Goal: Task Accomplishment & Management: Manage account settings

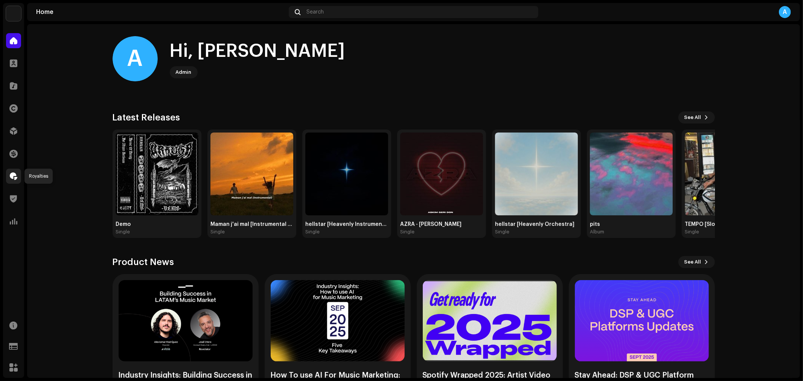
click at [9, 174] on div at bounding box center [13, 176] width 15 height 15
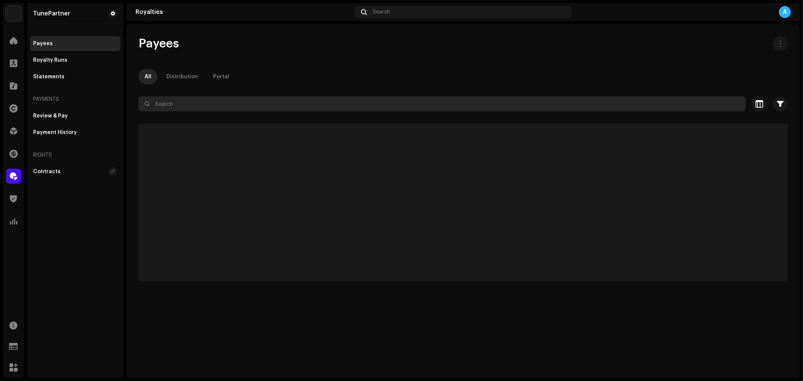
click at [218, 105] on input "text" at bounding box center [441, 103] width 607 height 15
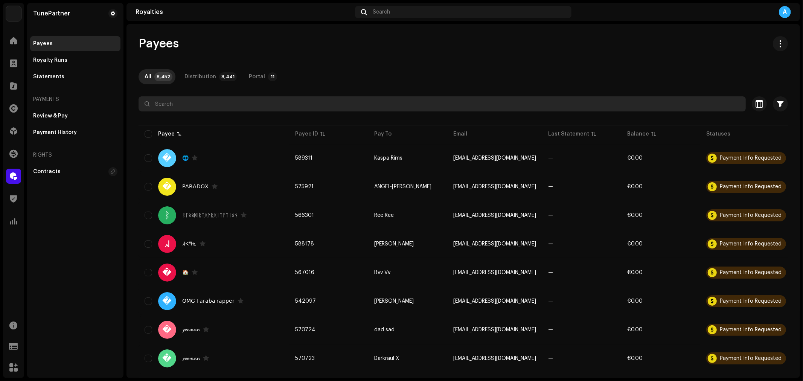
paste input "[EMAIL_ADDRESS][DOMAIN_NAME]"
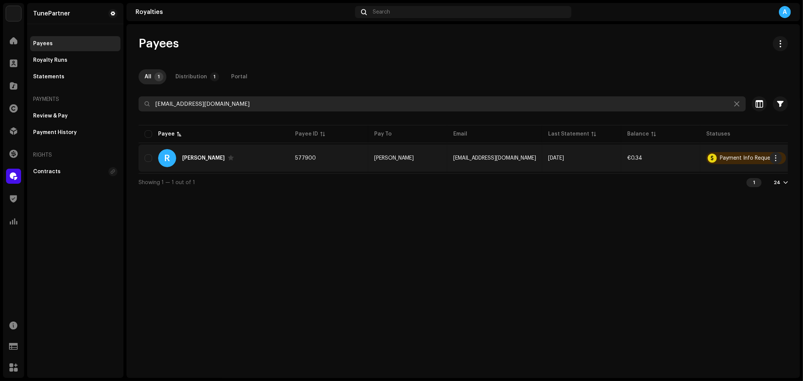
type input "[EMAIL_ADDRESS][DOMAIN_NAME]"
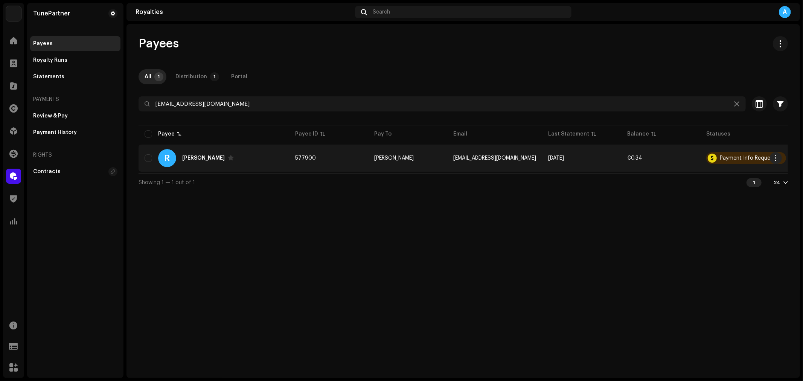
click at [252, 163] on div "R [PERSON_NAME]" at bounding box center [214, 158] width 138 height 18
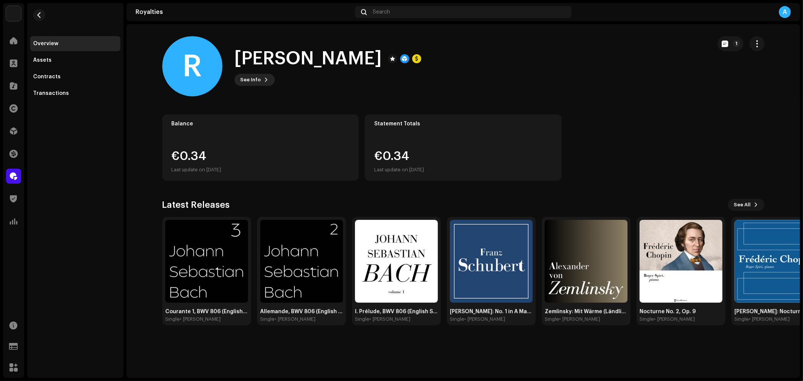
click at [253, 76] on span "See Info" at bounding box center [250, 79] width 21 height 15
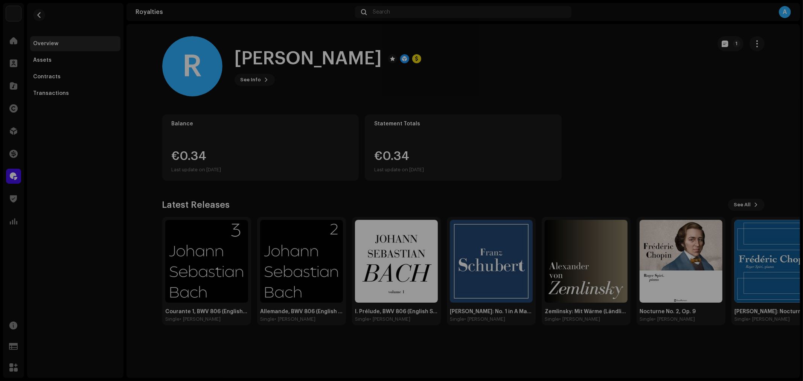
click at [471, 75] on div "R [PERSON_NAME] 577900 Type Distribution Payee Pay To Name [PERSON_NAME] Payee …" at bounding box center [401, 190] width 803 height 381
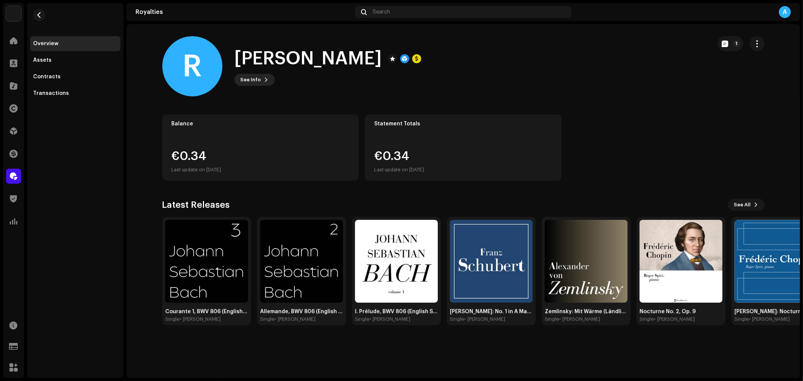
click at [255, 78] on span "See Info" at bounding box center [250, 79] width 21 height 15
click at [364, 79] on div "R [PERSON_NAME] 577900 Type Distribution Payee Pay To Name [PERSON_NAME] Payee …" at bounding box center [401, 190] width 803 height 381
click at [10, 63] on span at bounding box center [14, 63] width 8 height 6
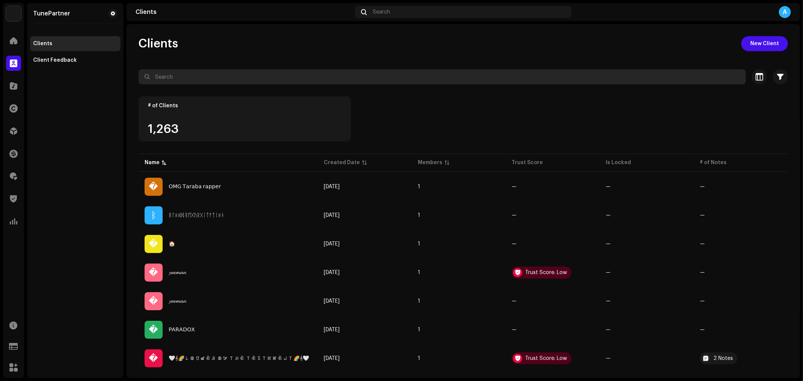
click at [170, 79] on input "text" at bounding box center [441, 76] width 607 height 15
paste input "527595"
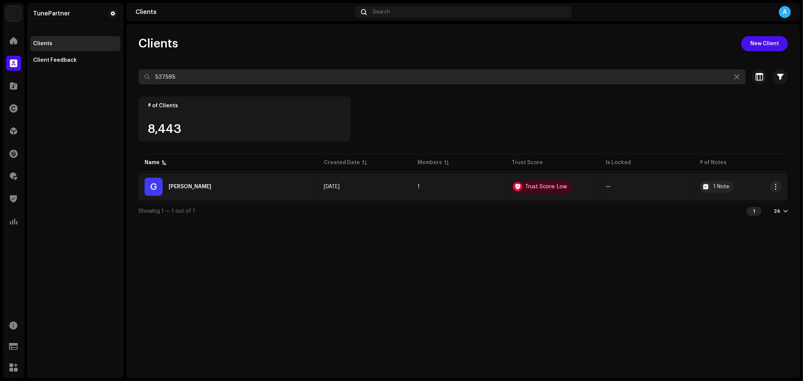
type input "527595"
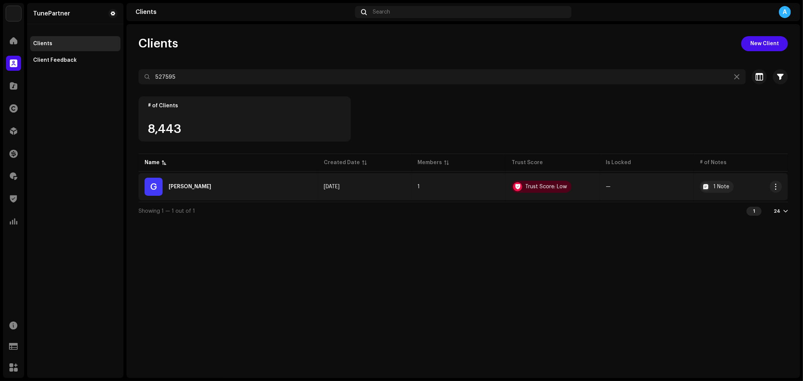
click at [240, 186] on div "G [PERSON_NAME]" at bounding box center [228, 187] width 167 height 18
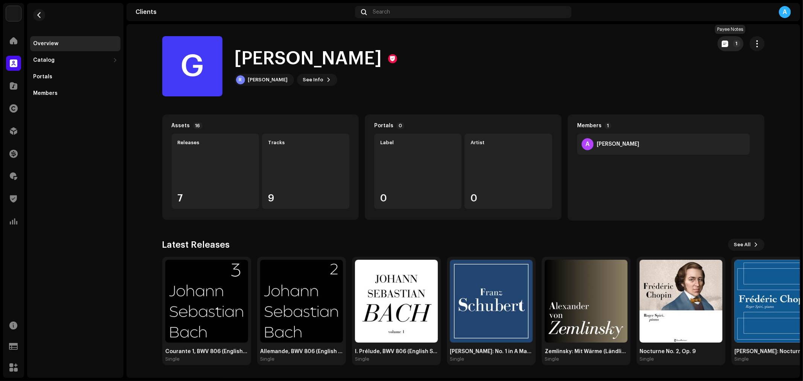
click at [722, 47] on button "1" at bounding box center [730, 43] width 26 height 15
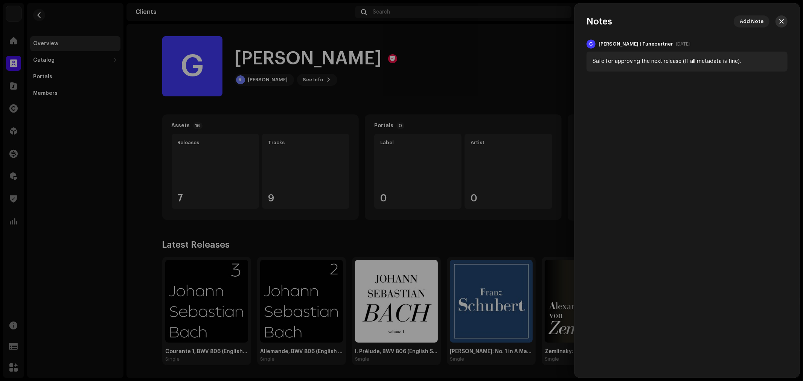
click at [722, 22] on button "button" at bounding box center [781, 21] width 12 height 12
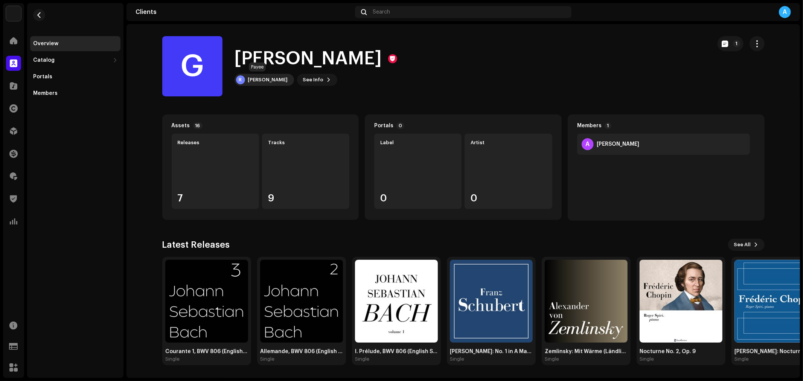
click at [254, 81] on div "[PERSON_NAME]" at bounding box center [268, 80] width 40 height 6
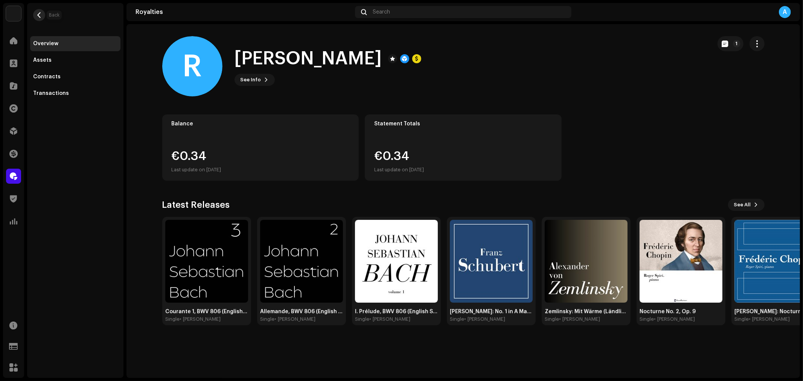
click at [37, 13] on span "button" at bounding box center [40, 15] width 6 height 6
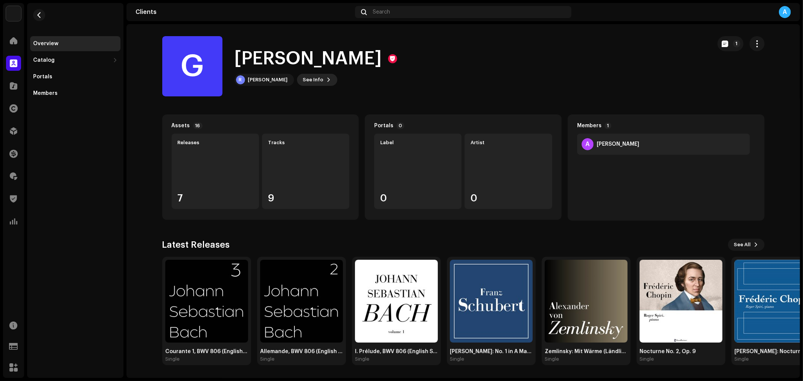
click at [303, 77] on span "See Info" at bounding box center [313, 79] width 21 height 15
click at [267, 73] on div "G [PERSON_NAME] 527595 Payee ID 577900 Created On [DATE]" at bounding box center [401, 190] width 803 height 381
click at [258, 80] on div "[PERSON_NAME]" at bounding box center [268, 80] width 40 height 6
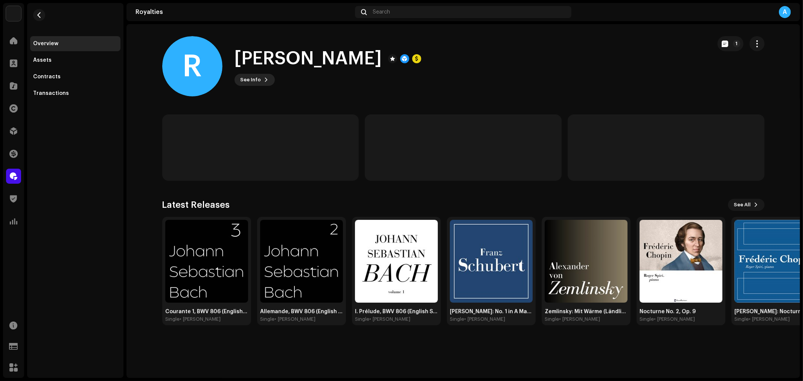
click at [260, 78] on button "See Info" at bounding box center [254, 80] width 40 height 12
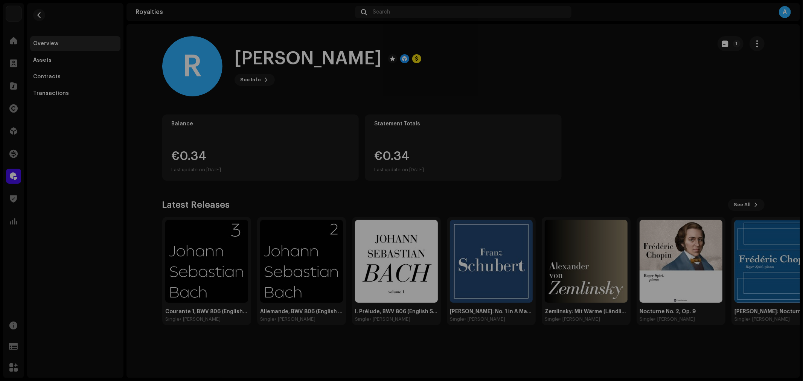
click at [349, 78] on div "R [PERSON_NAME] 577900 Type Distribution Payee Pay To Name [PERSON_NAME] Payee …" at bounding box center [401, 190] width 803 height 381
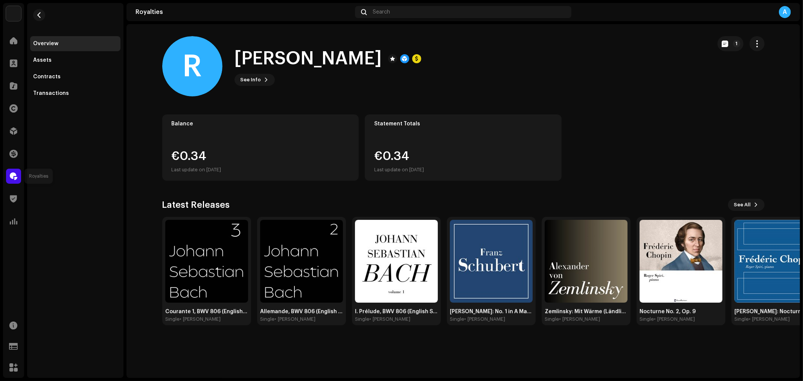
click at [8, 173] on div at bounding box center [13, 176] width 15 height 15
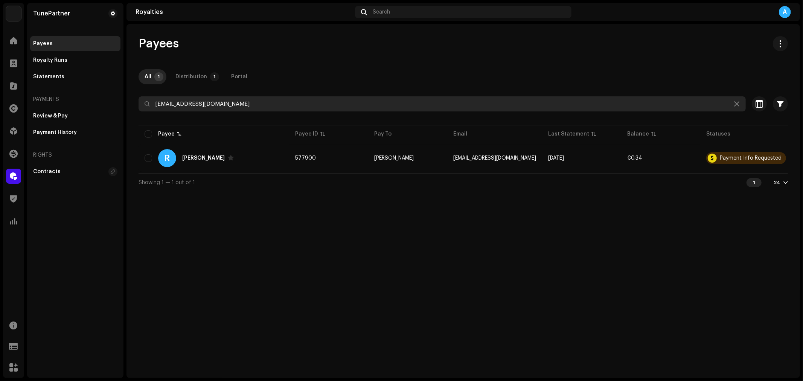
drag, startPoint x: 241, startPoint y: 104, endPoint x: 135, endPoint y: 110, distance: 106.7
click at [135, 110] on div "Payees All 1 Distribution 1 Portal [EMAIL_ADDRESS][DOMAIN_NAME] Selected 0 Sele…" at bounding box center [462, 113] width 673 height 155
paste input "thedoshkamusic"
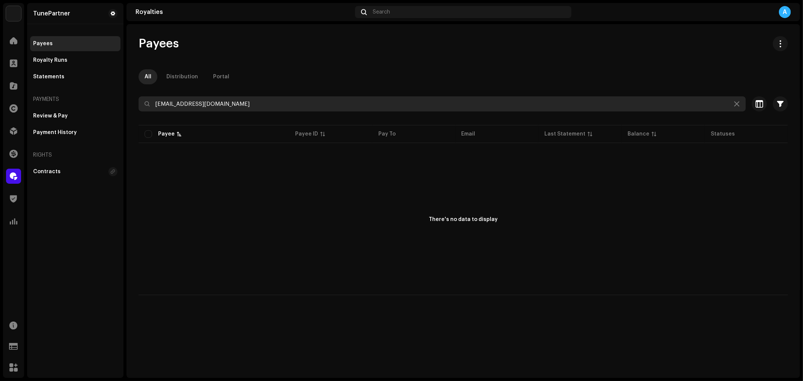
type input "[EMAIL_ADDRESS][DOMAIN_NAME]"
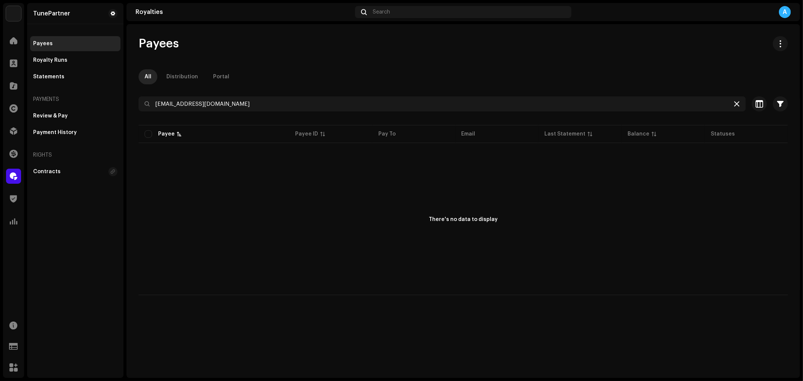
click at [722, 105] on icon at bounding box center [736, 104] width 5 height 6
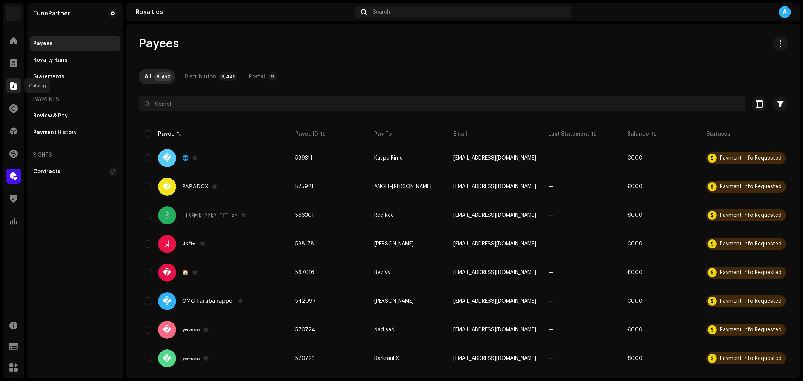
click at [17, 80] on div at bounding box center [13, 85] width 15 height 15
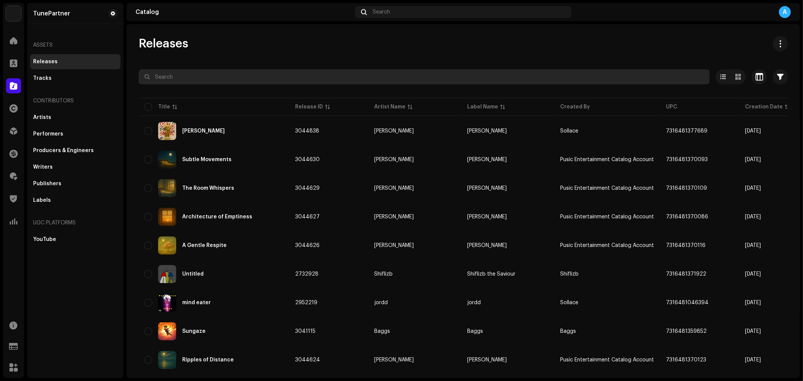
click at [246, 80] on input "text" at bounding box center [423, 76] width 571 height 15
type input "catman"
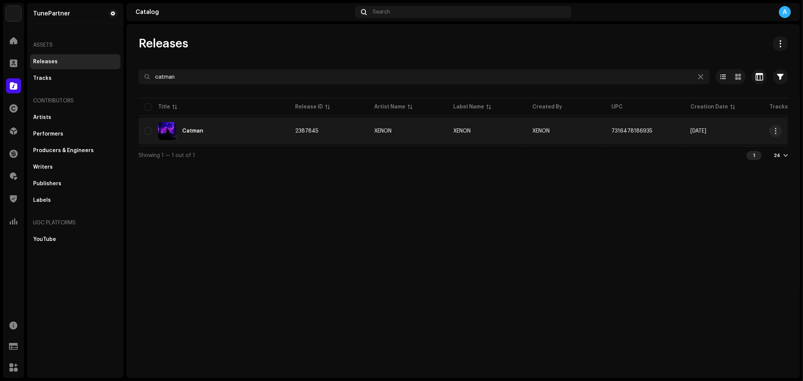
click at [253, 130] on div "Catman" at bounding box center [214, 131] width 138 height 18
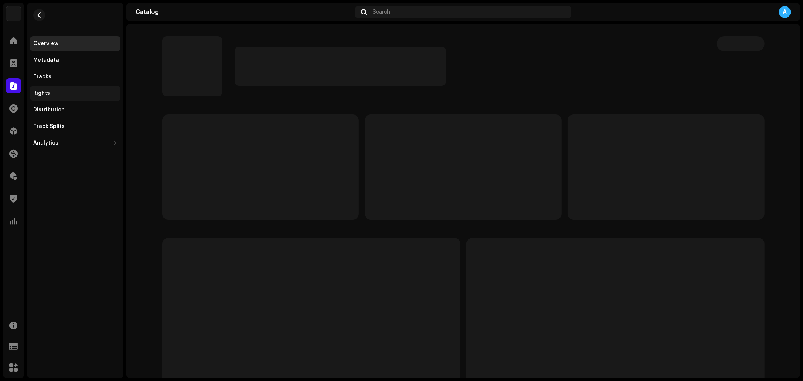
click at [68, 90] on div "Rights" at bounding box center [75, 93] width 84 height 6
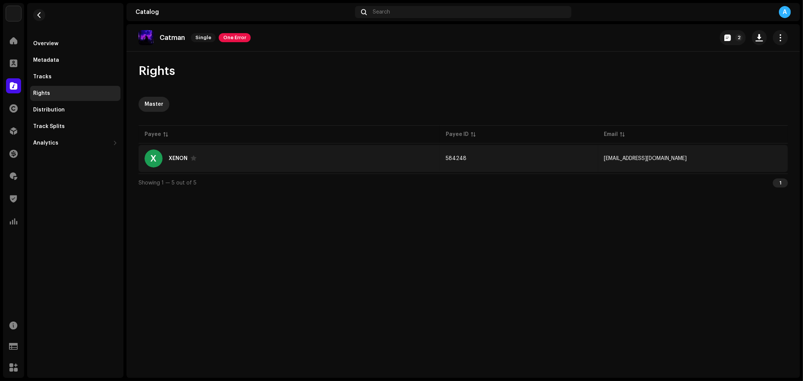
click at [298, 160] on div "X XENON" at bounding box center [289, 158] width 289 height 18
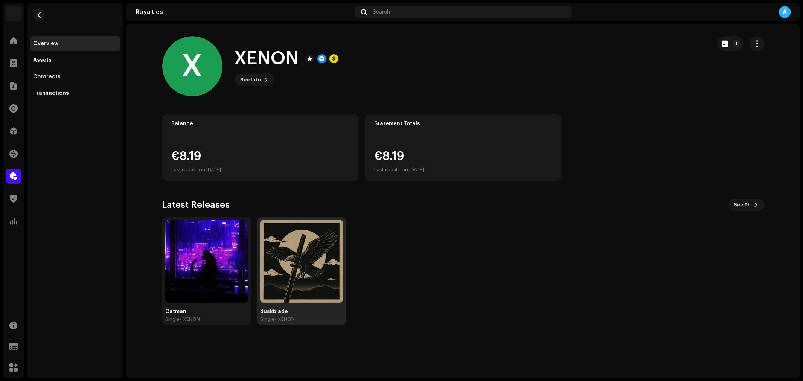
click at [297, 275] on img at bounding box center [301, 261] width 83 height 83
click at [298, 275] on img at bounding box center [301, 261] width 83 height 83
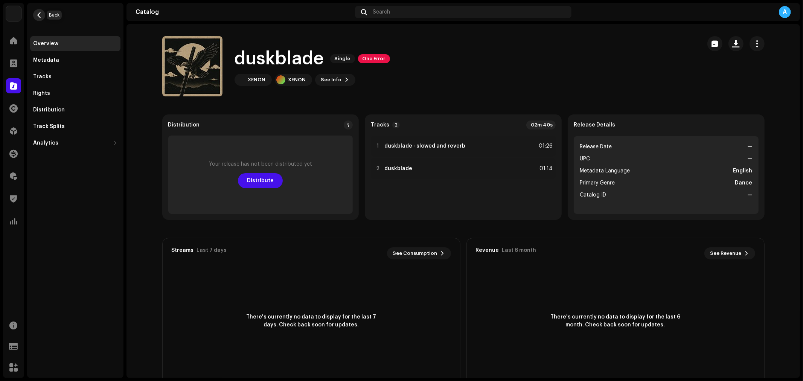
click at [37, 14] on span "button" at bounding box center [40, 15] width 6 height 6
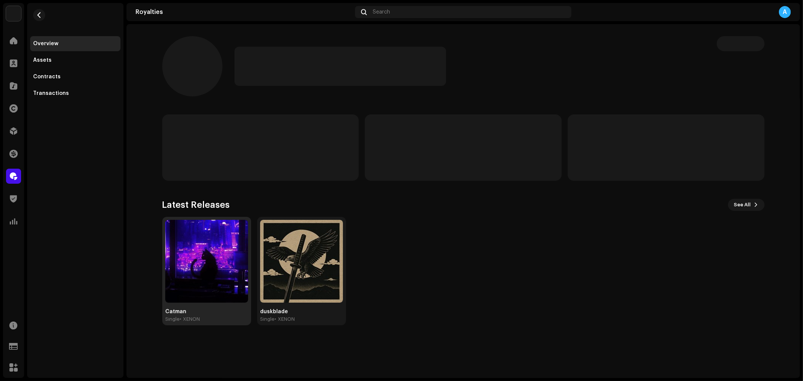
click at [191, 268] on img at bounding box center [206, 261] width 83 height 83
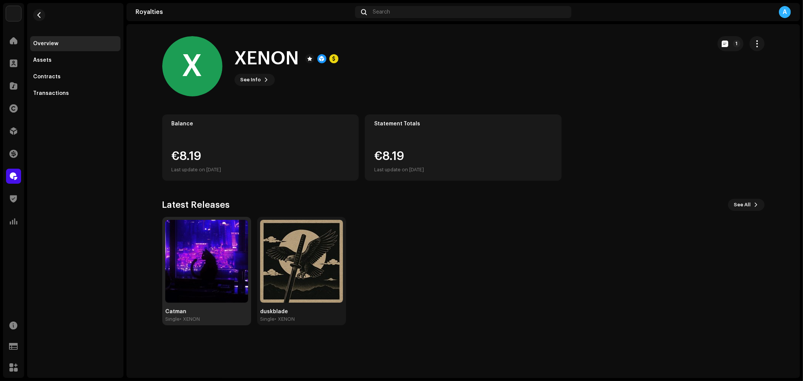
click at [192, 269] on img at bounding box center [206, 261] width 83 height 83
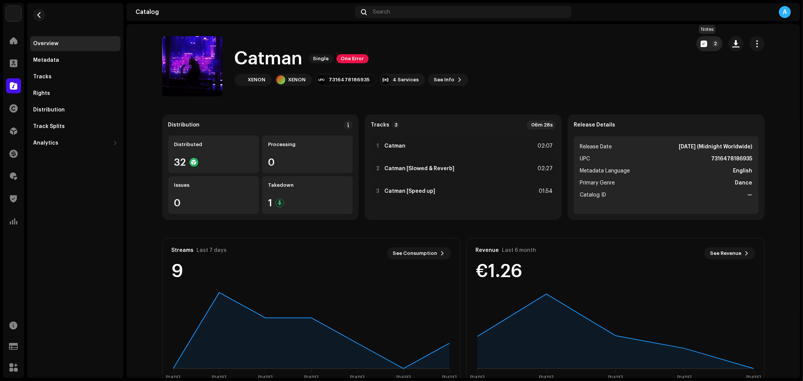
click at [701, 49] on button "2" at bounding box center [709, 43] width 26 height 15
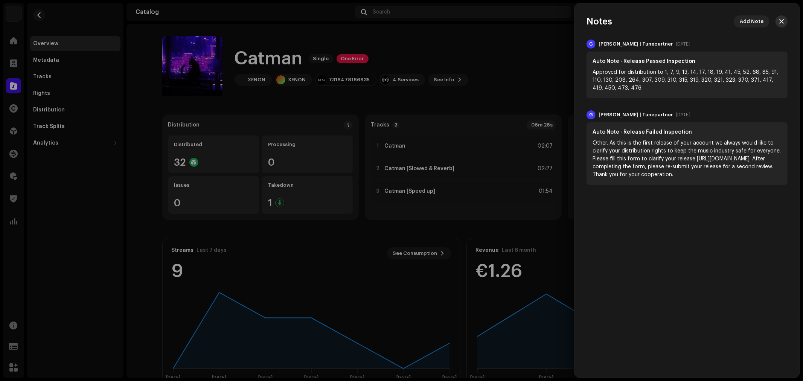
click at [722, 22] on button "button" at bounding box center [781, 21] width 12 height 12
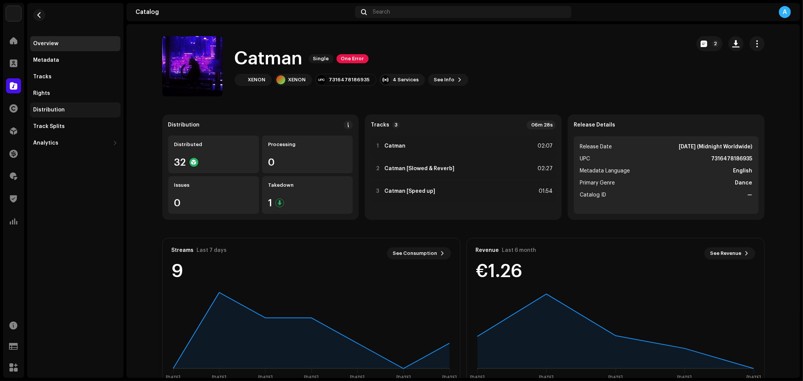
click at [73, 110] on div "Distribution" at bounding box center [75, 110] width 84 height 6
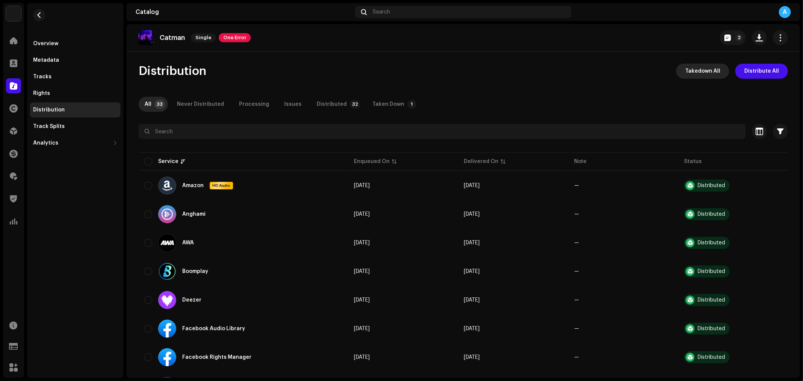
click at [683, 72] on button "Takedown All" at bounding box center [702, 71] width 53 height 15
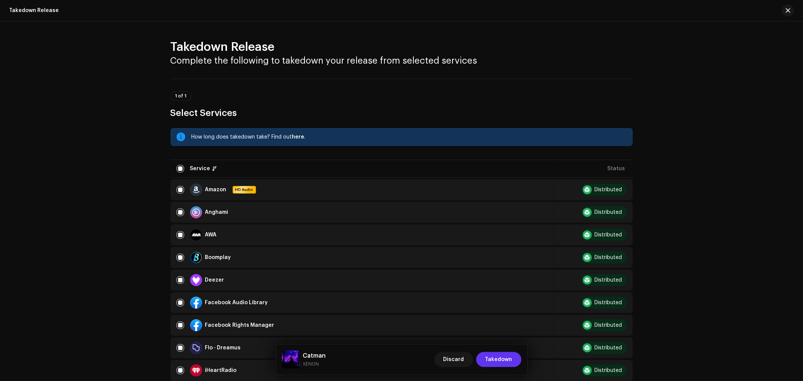
click at [502, 342] on span "Takedown" at bounding box center [498, 359] width 27 height 15
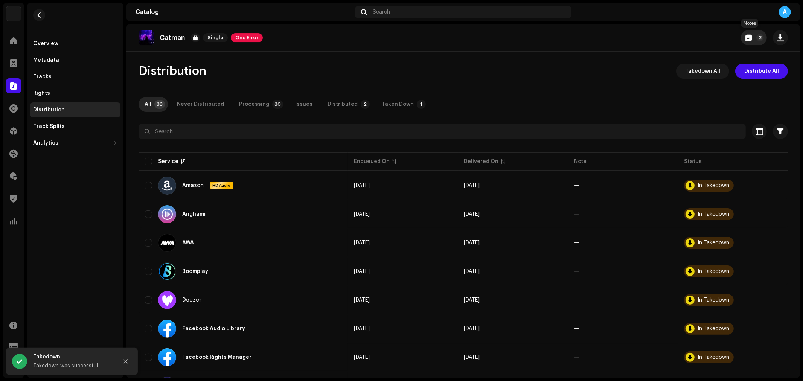
click at [722, 41] on button "2" at bounding box center [754, 37] width 26 height 15
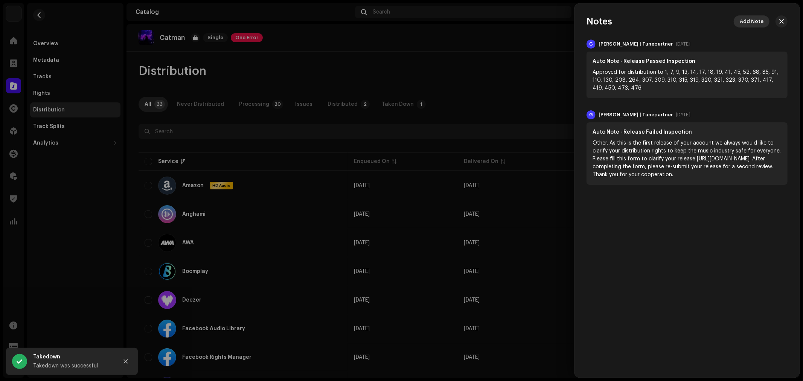
click at [722, 20] on span "Add Note" at bounding box center [752, 21] width 24 height 15
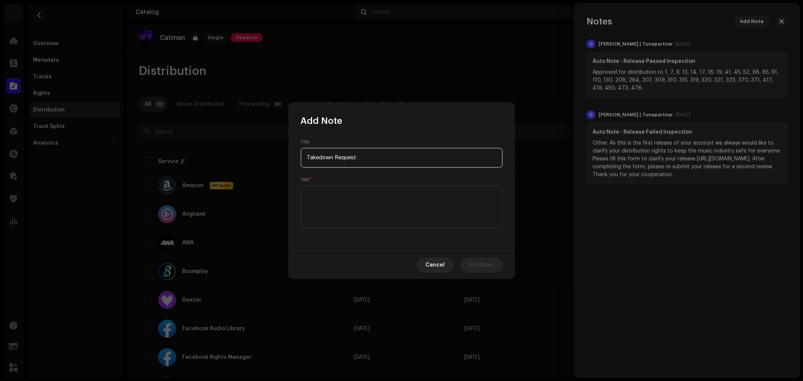
type input "Takedown Request"
click at [431, 198] on textarea at bounding box center [402, 207] width 202 height 43
paste textarea "Artists requested to takedown this release due want to"
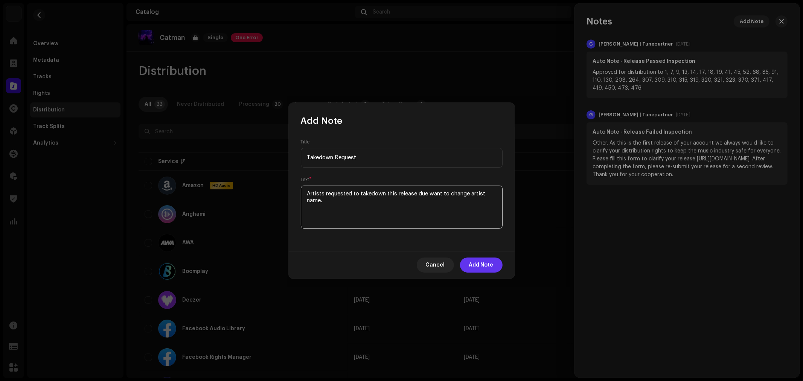
type textarea "Artists requested to takedown this release due want to change artist name."
click at [484, 266] on span "Add Note" at bounding box center [481, 264] width 24 height 15
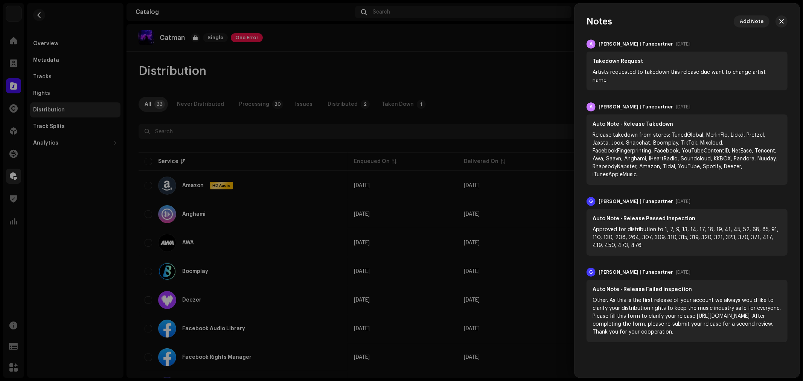
click at [19, 178] on div at bounding box center [401, 190] width 803 height 381
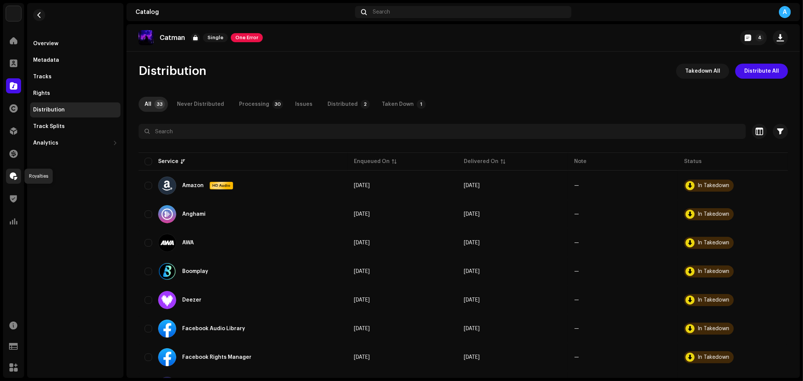
click at [15, 176] on span at bounding box center [14, 176] width 8 height 6
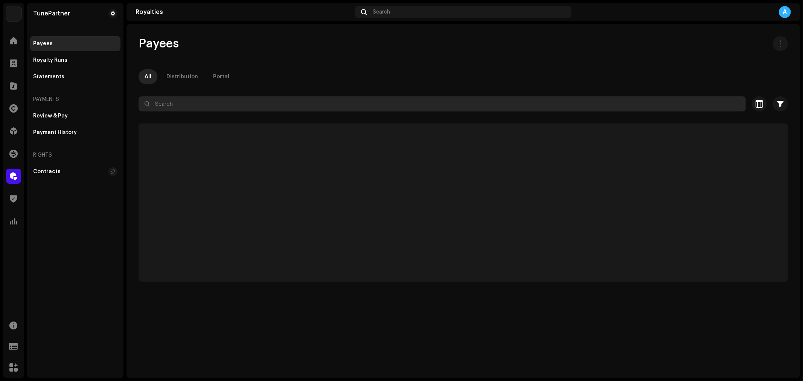
click at [187, 103] on input "text" at bounding box center [441, 103] width 607 height 15
paste input "[DOMAIN_NAME][EMAIL_ADDRESS][DOMAIN_NAME]"
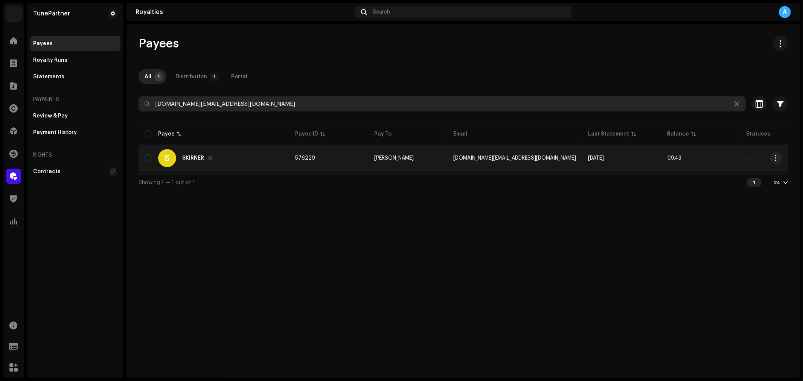
type input "[DOMAIN_NAME][EMAIL_ADDRESS][DOMAIN_NAME]"
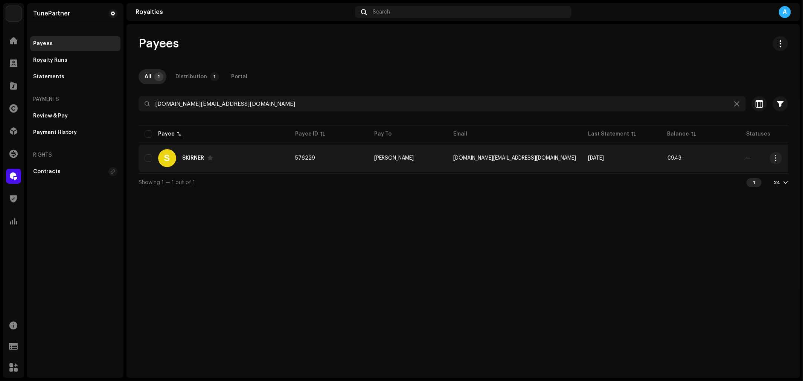
click at [276, 160] on div "S SKIRNER" at bounding box center [214, 158] width 138 height 18
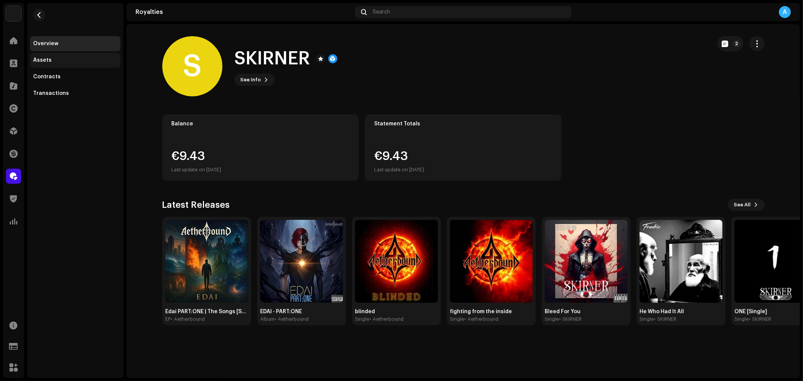
click at [58, 60] on div "Assets" at bounding box center [75, 60] width 84 height 6
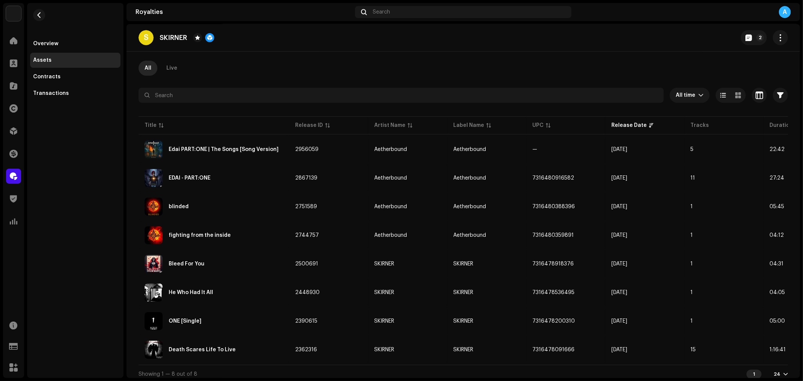
scroll to position [41, 0]
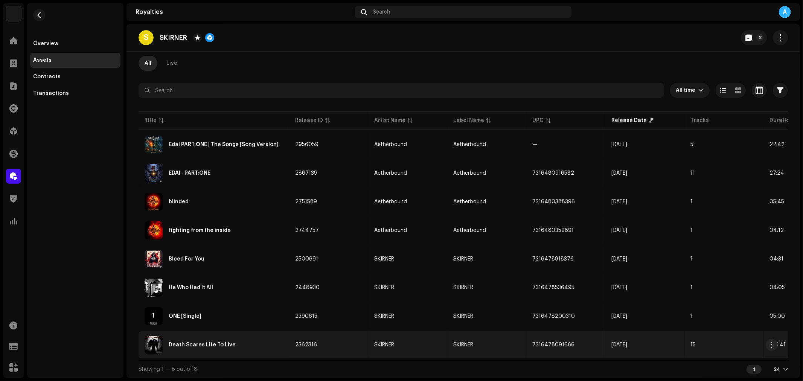
click at [265, 342] on div "Death Scares Life To Live" at bounding box center [214, 345] width 138 height 18
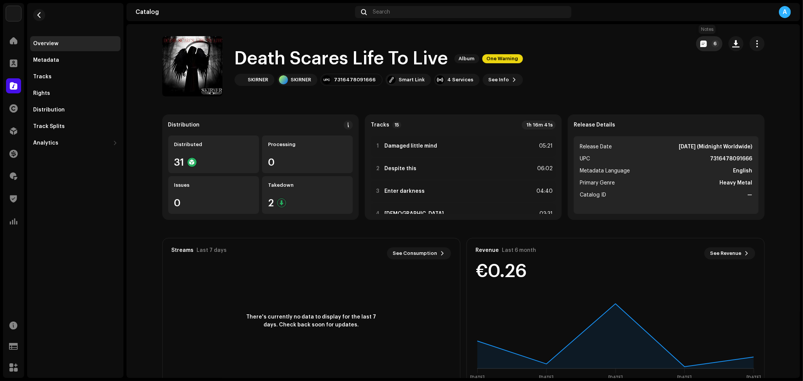
click at [703, 43] on span "button" at bounding box center [703, 44] width 6 height 6
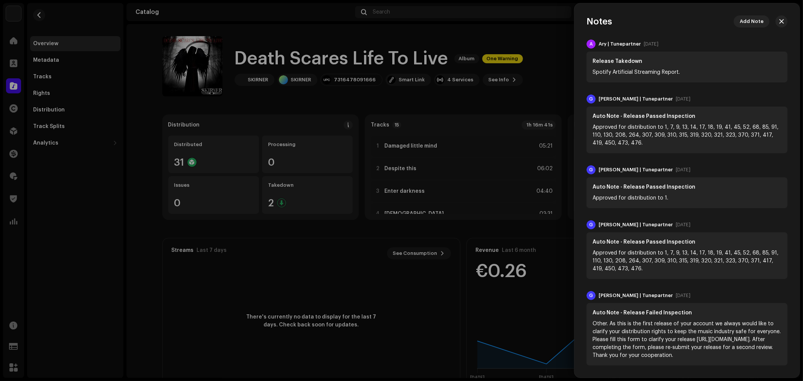
click at [8, 82] on div at bounding box center [401, 190] width 803 height 381
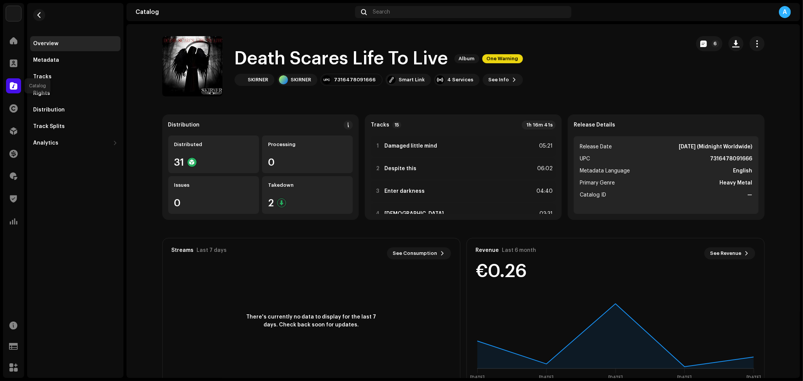
click at [8, 82] on div at bounding box center [13, 85] width 15 height 15
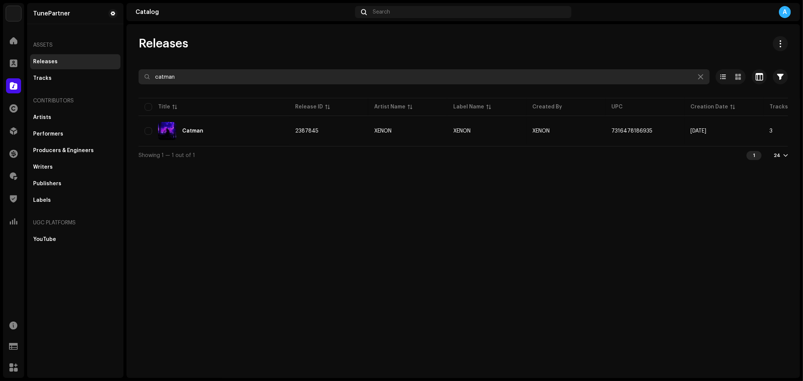
drag, startPoint x: 191, startPoint y: 76, endPoint x: 141, endPoint y: 82, distance: 50.4
click at [141, 82] on input "catman" at bounding box center [423, 76] width 571 height 15
paste input "3045677"
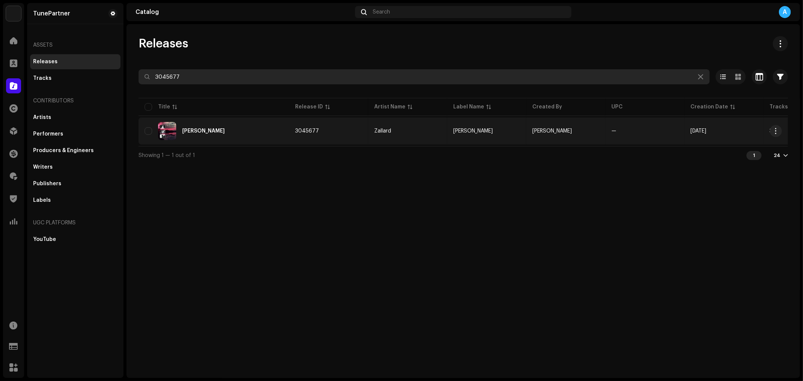
type input "3045677"
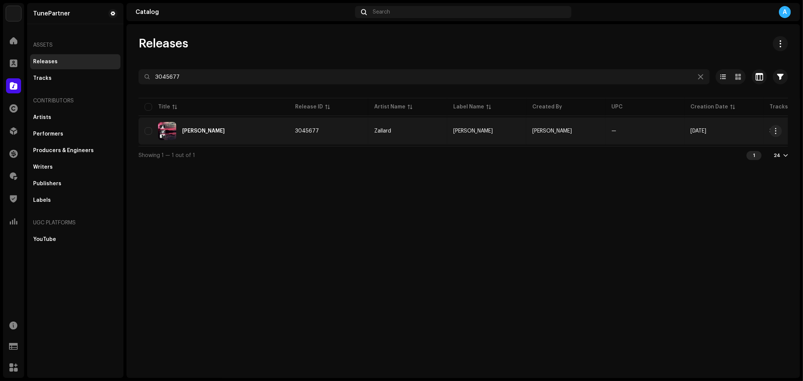
click at [251, 120] on td "[PERSON_NAME]" at bounding box center [213, 130] width 151 height 27
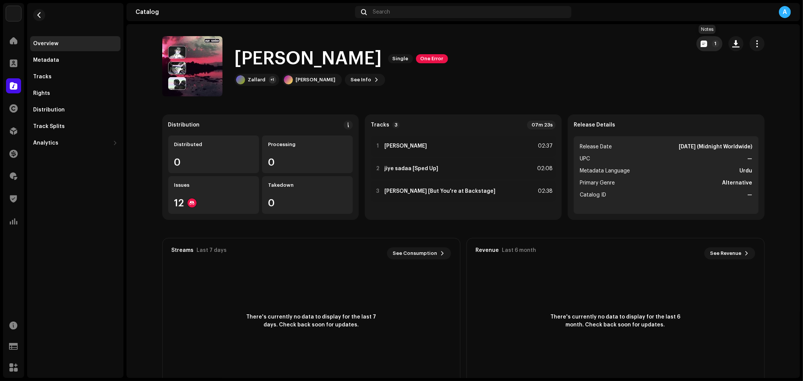
click at [701, 41] on span "button" at bounding box center [704, 44] width 6 height 6
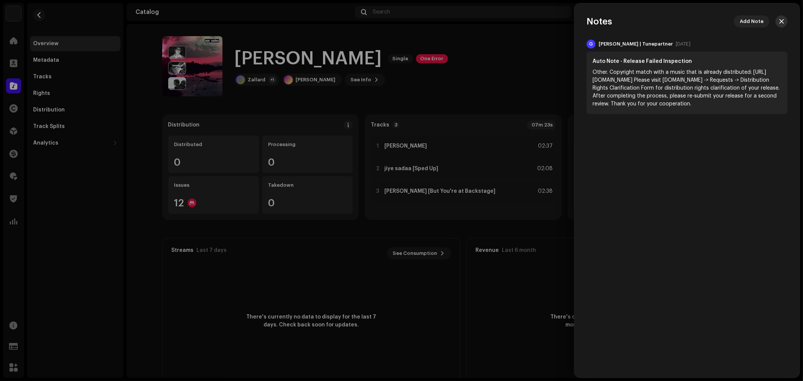
click at [722, 20] on span "button" at bounding box center [781, 21] width 5 height 6
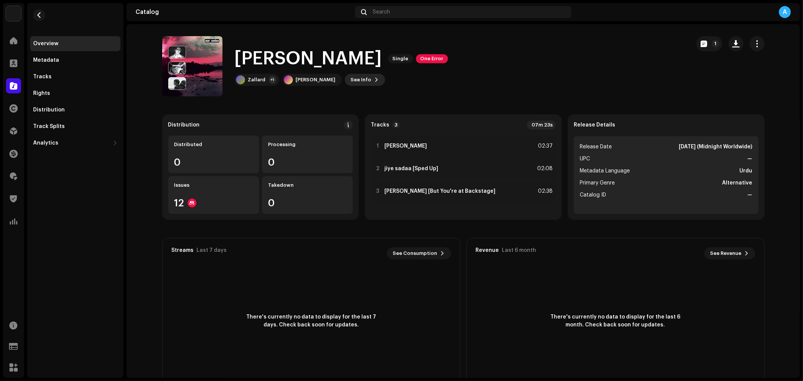
click at [356, 75] on span "See Info" at bounding box center [361, 79] width 21 height 15
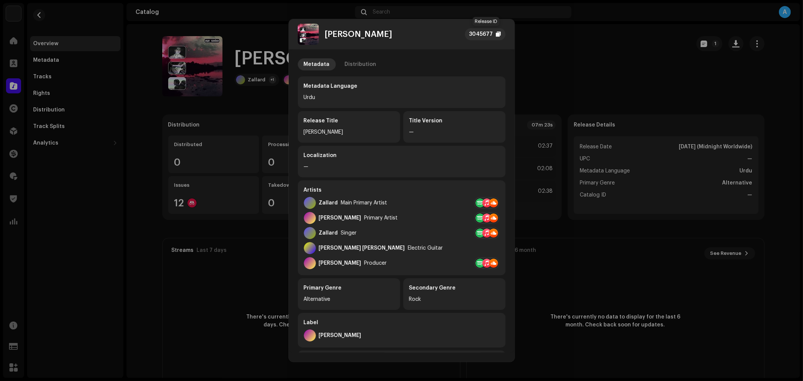
click at [484, 29] on div "3045677" at bounding box center [485, 34] width 41 height 12
